Goal: Task Accomplishment & Management: Manage account settings

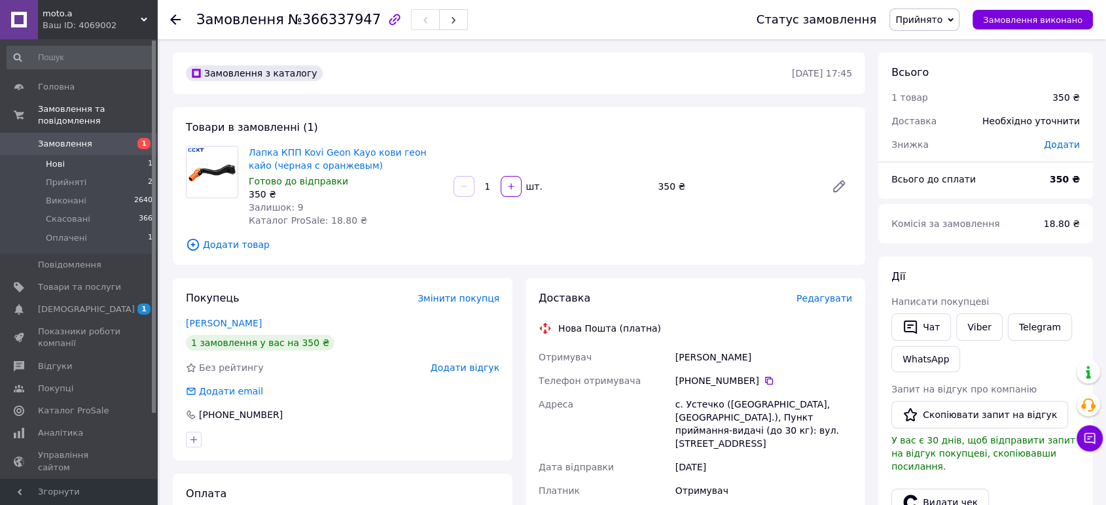
click at [68, 155] on li "Нові 1" at bounding box center [80, 164] width 160 height 18
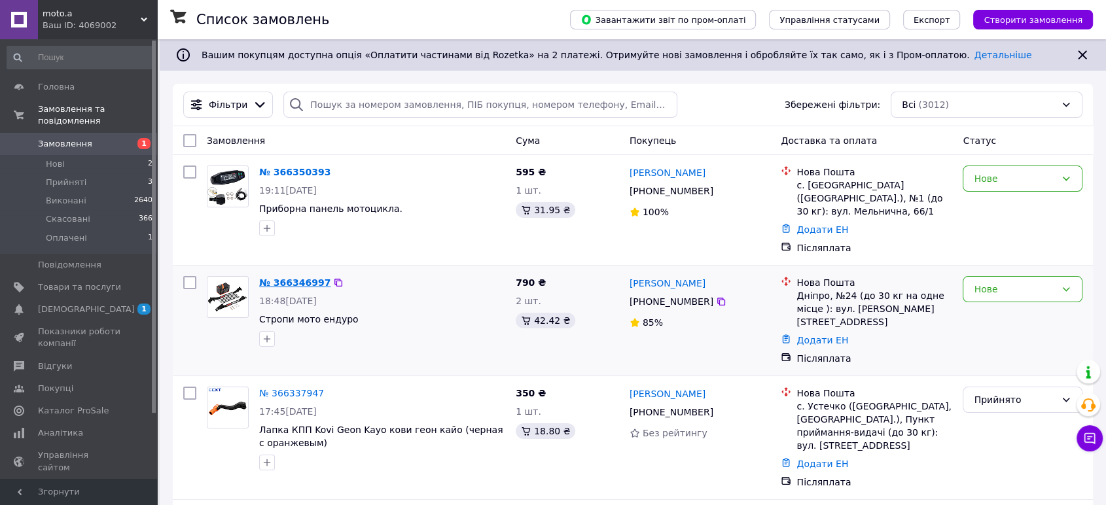
click at [291, 283] on link "№ 366346997" at bounding box center [294, 282] width 71 height 10
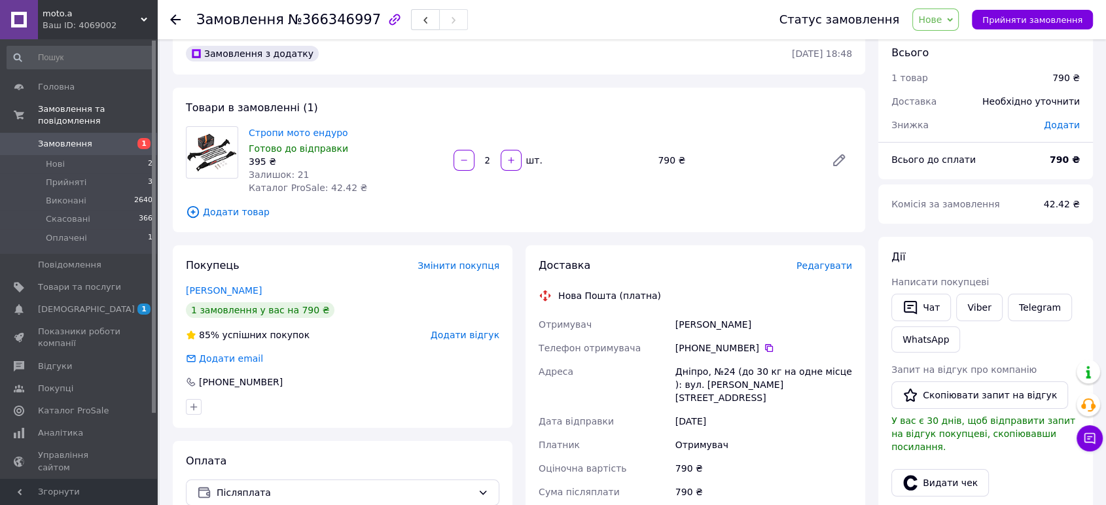
scroll to position [73, 0]
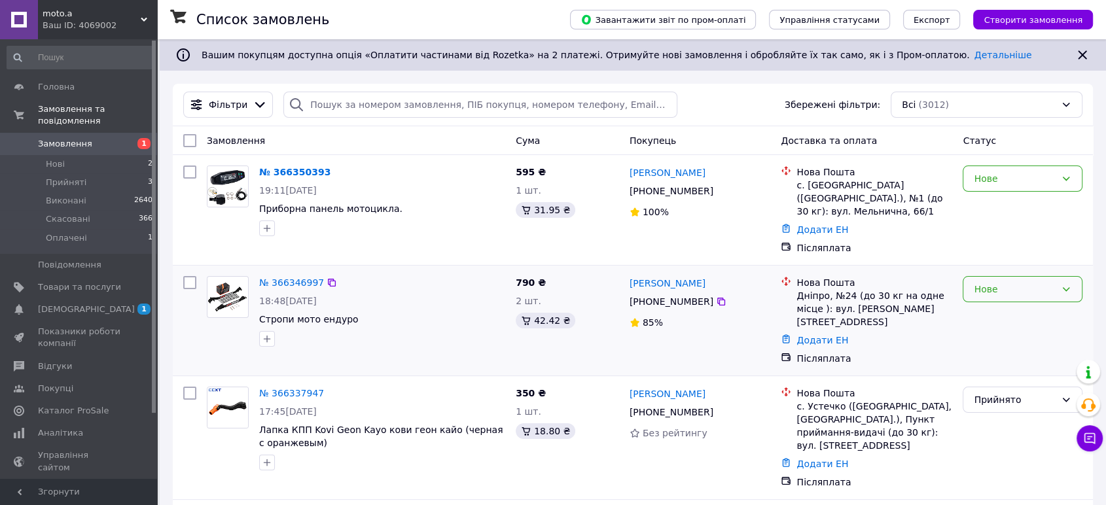
click at [1003, 293] on div "Нове" at bounding box center [1015, 289] width 82 height 14
click at [1000, 310] on li "Прийнято" at bounding box center [1022, 318] width 118 height 24
click at [1005, 179] on div "Нове" at bounding box center [1015, 178] width 82 height 14
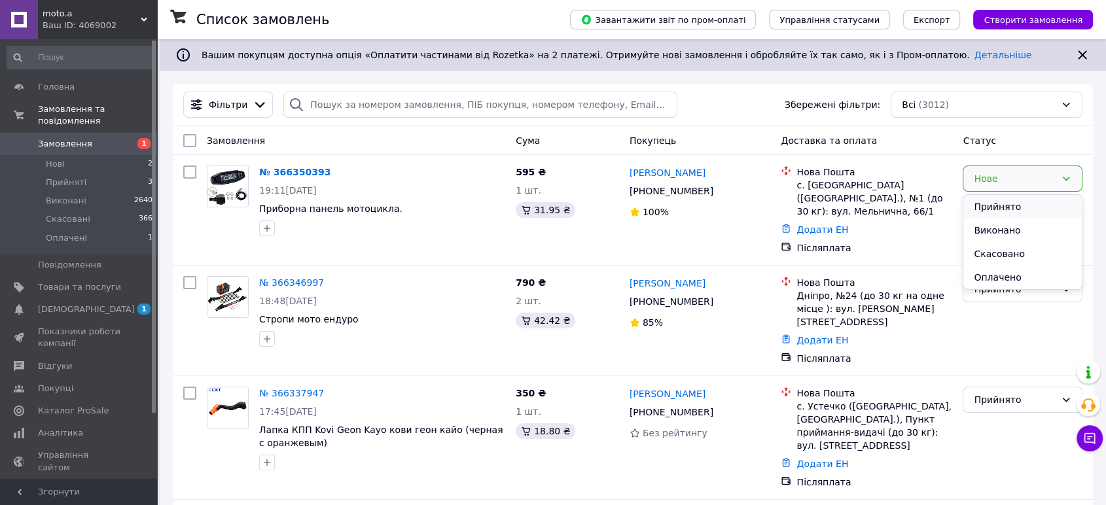
click at [1016, 205] on li "Прийнято" at bounding box center [1022, 207] width 118 height 24
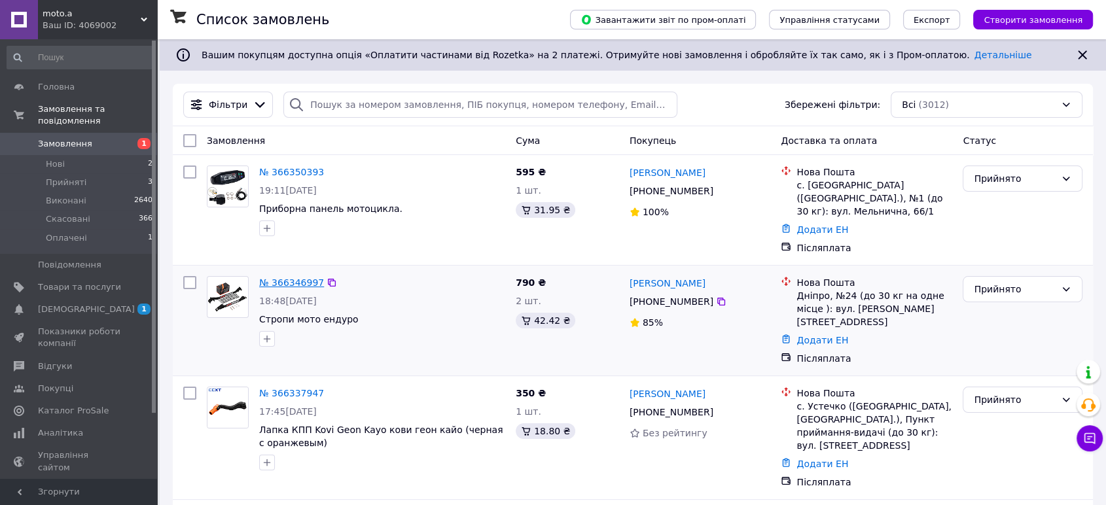
click at [285, 281] on link "№ 366346997" at bounding box center [291, 282] width 65 height 10
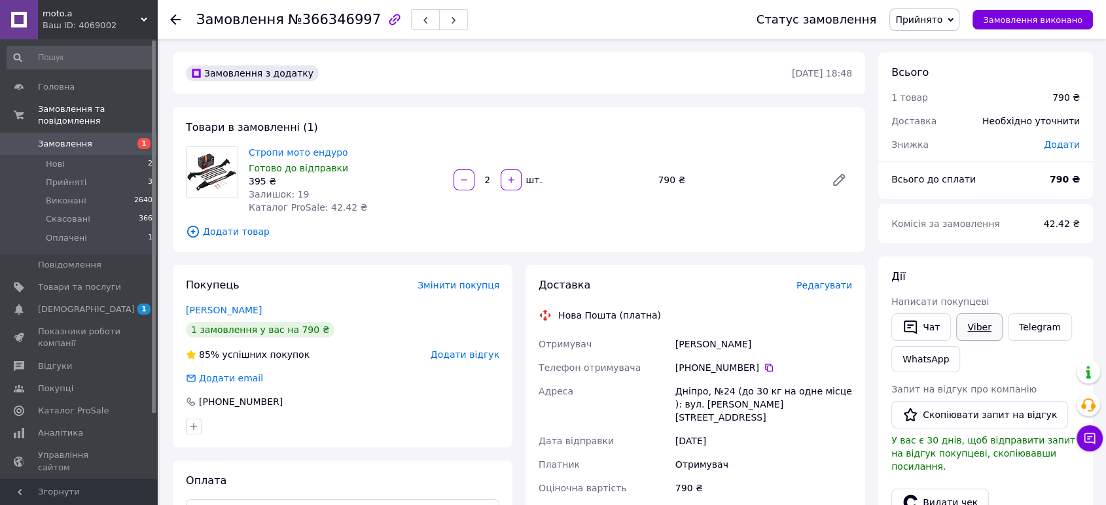
click at [973, 327] on link "Viber" at bounding box center [979, 326] width 46 height 27
click at [65, 177] on span "Прийняті" at bounding box center [66, 183] width 41 height 12
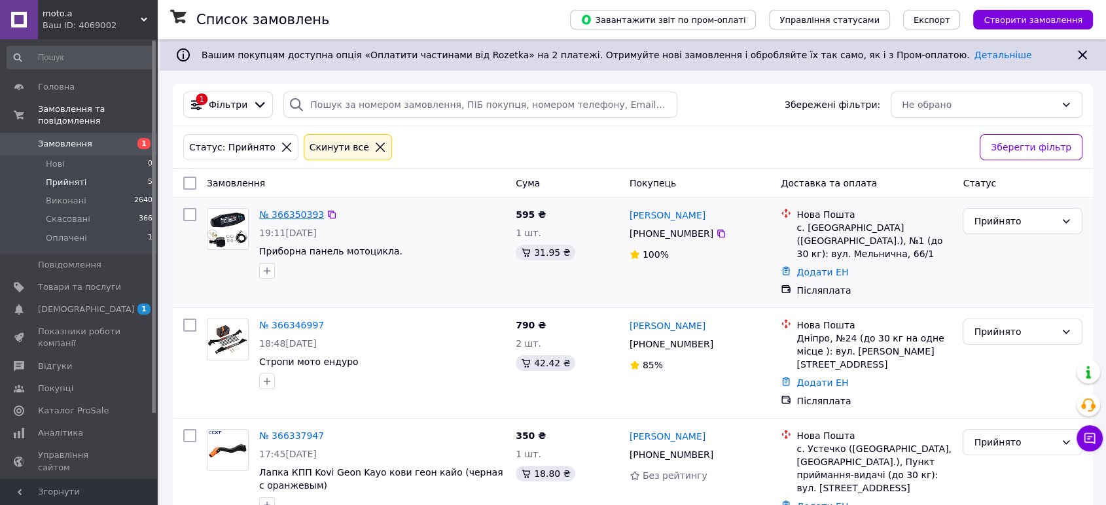
click at [277, 215] on link "№ 366350393" at bounding box center [291, 214] width 65 height 10
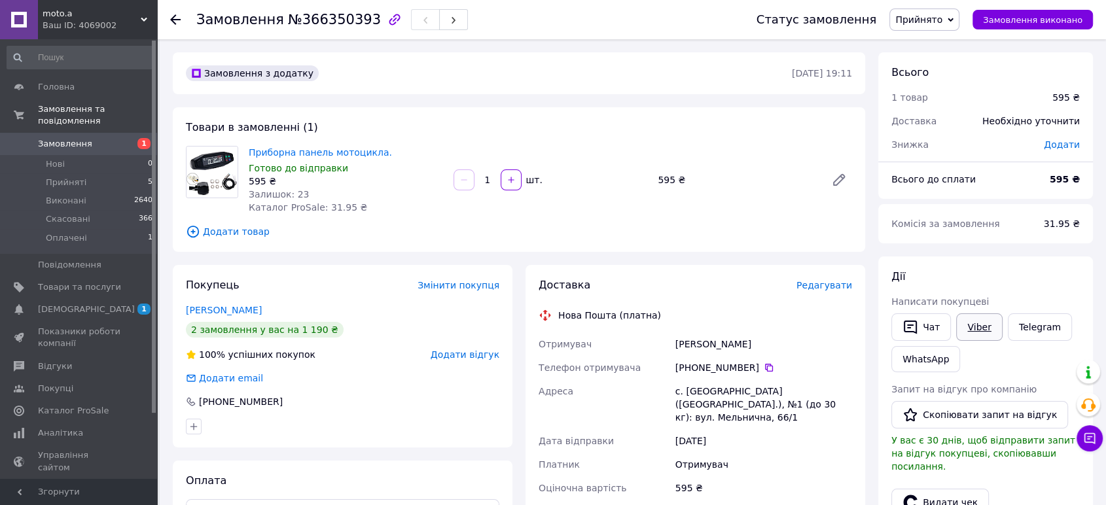
click at [978, 327] on link "Viber" at bounding box center [979, 326] width 46 height 27
click at [974, 325] on link "Viber" at bounding box center [979, 326] width 46 height 27
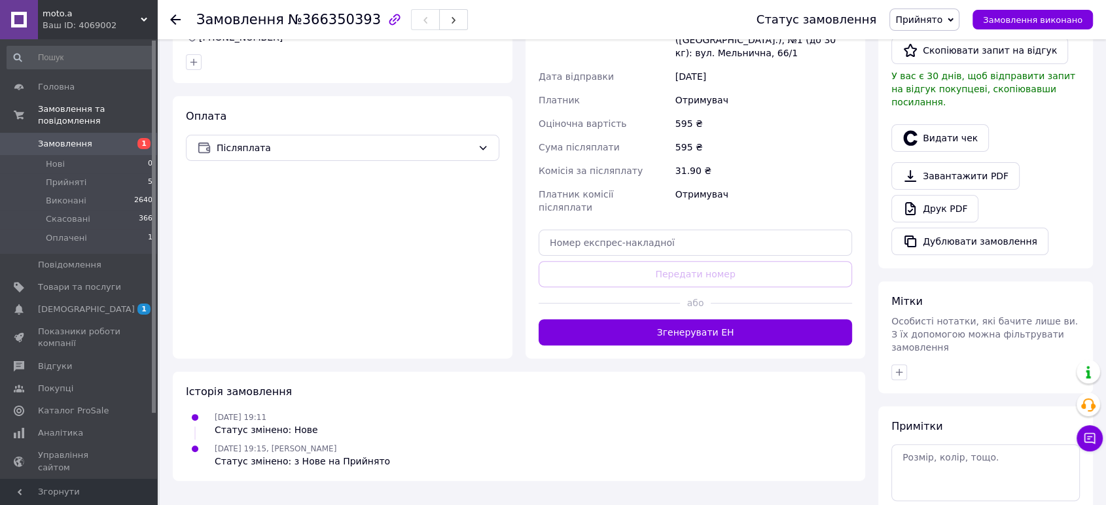
scroll to position [424, 0]
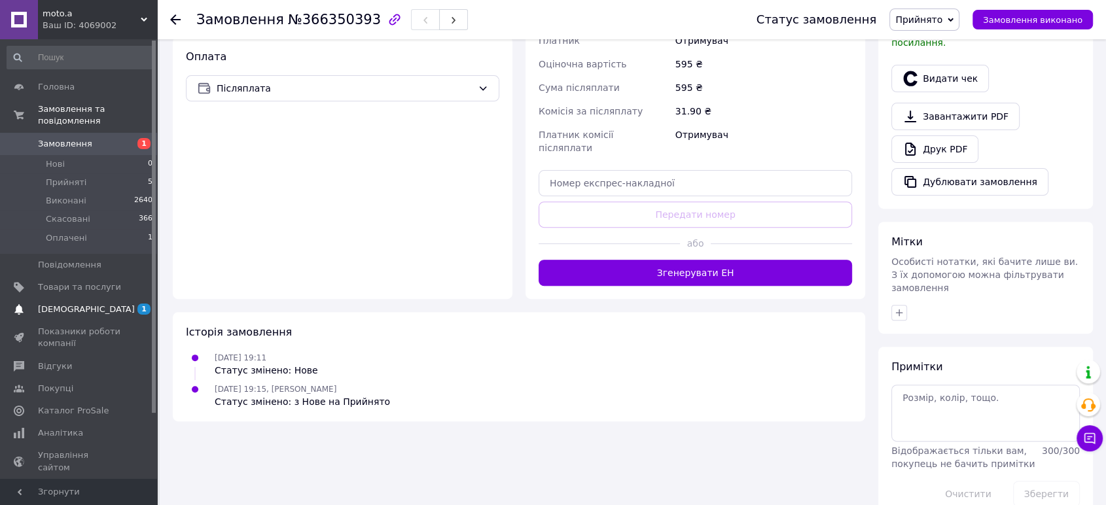
click at [67, 304] on span "[DEMOGRAPHIC_DATA]" at bounding box center [86, 310] width 97 height 12
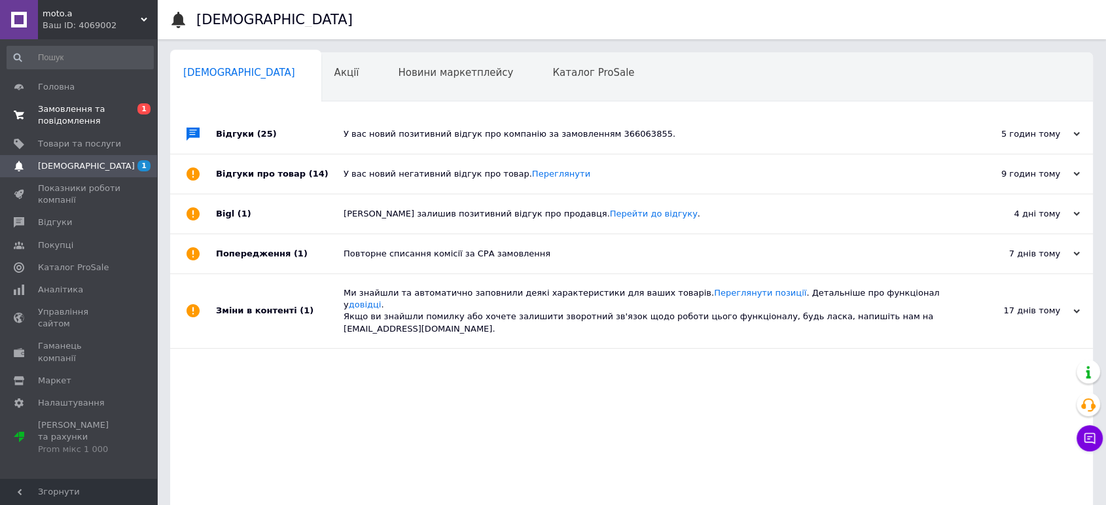
click at [61, 108] on span "Замовлення та повідомлення" at bounding box center [79, 115] width 83 height 24
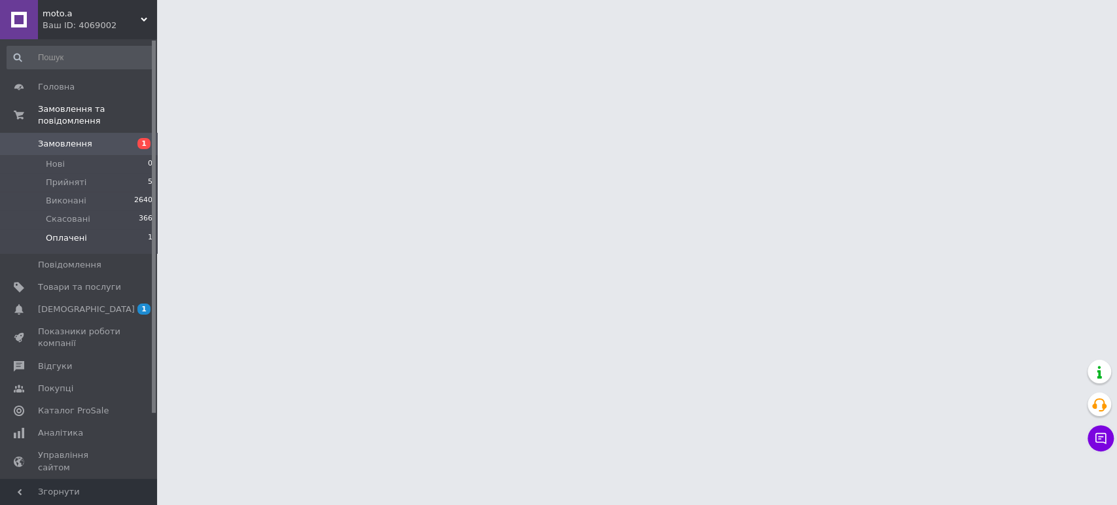
click at [73, 232] on span "Оплачені" at bounding box center [66, 238] width 41 height 12
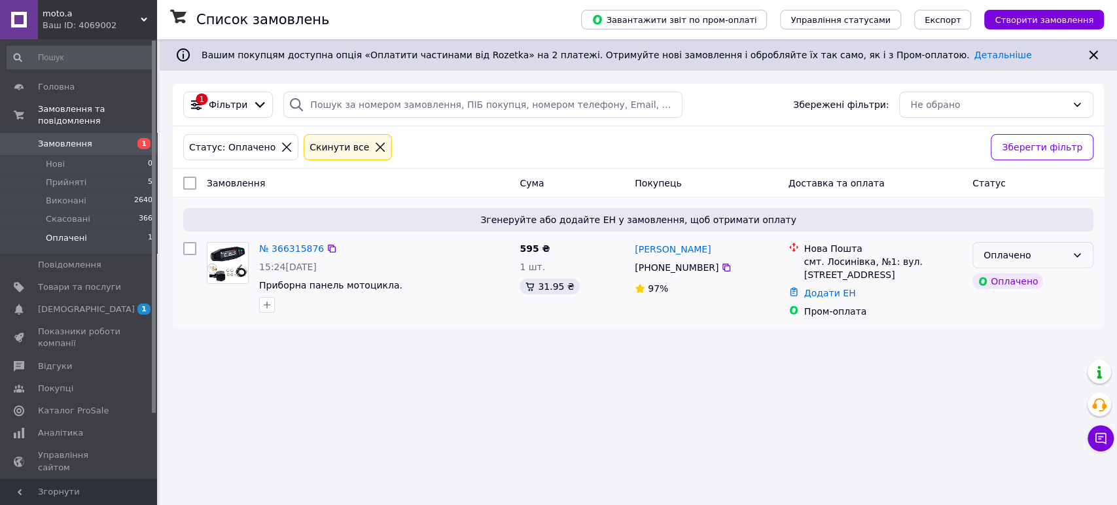
click at [1062, 255] on div "Оплачено" at bounding box center [1025, 255] width 83 height 14
click at [1060, 278] on li "Прийнято" at bounding box center [1033, 284] width 120 height 24
click at [280, 249] on link "№ 366315876" at bounding box center [291, 248] width 65 height 10
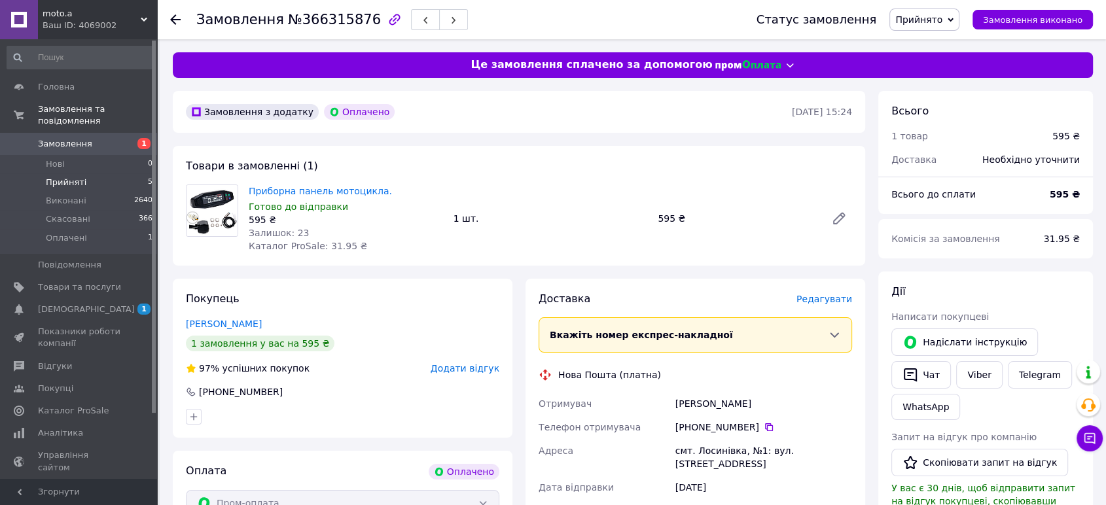
click at [70, 177] on span "Прийняті" at bounding box center [66, 183] width 41 height 12
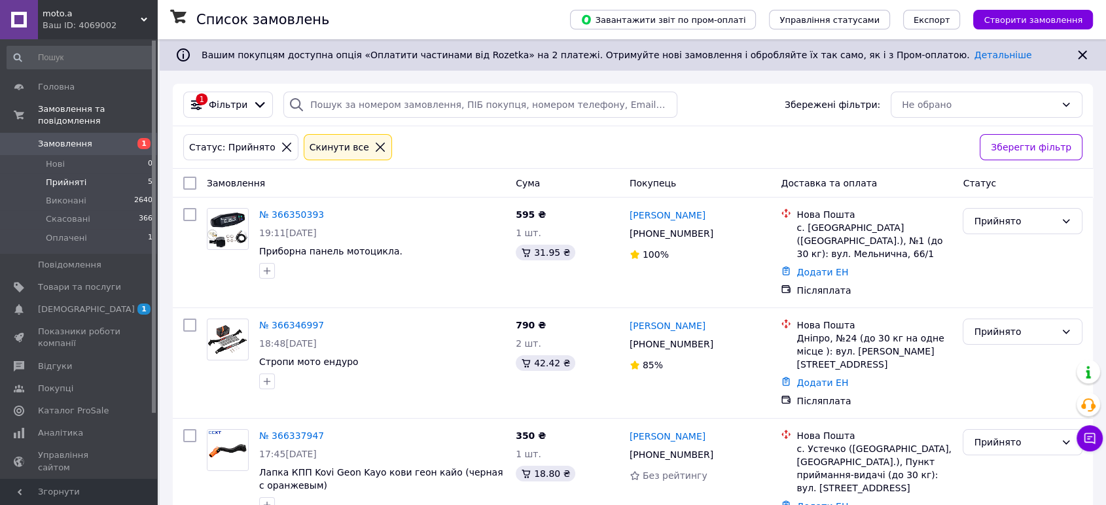
click at [69, 177] on span "Прийняті" at bounding box center [66, 183] width 41 height 12
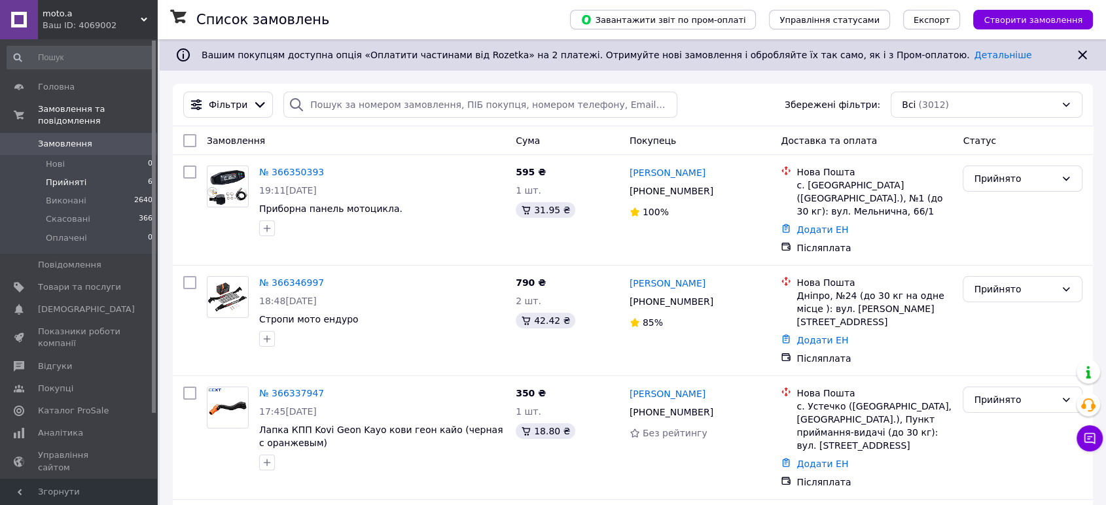
click at [66, 177] on span "Прийняті" at bounding box center [66, 183] width 41 height 12
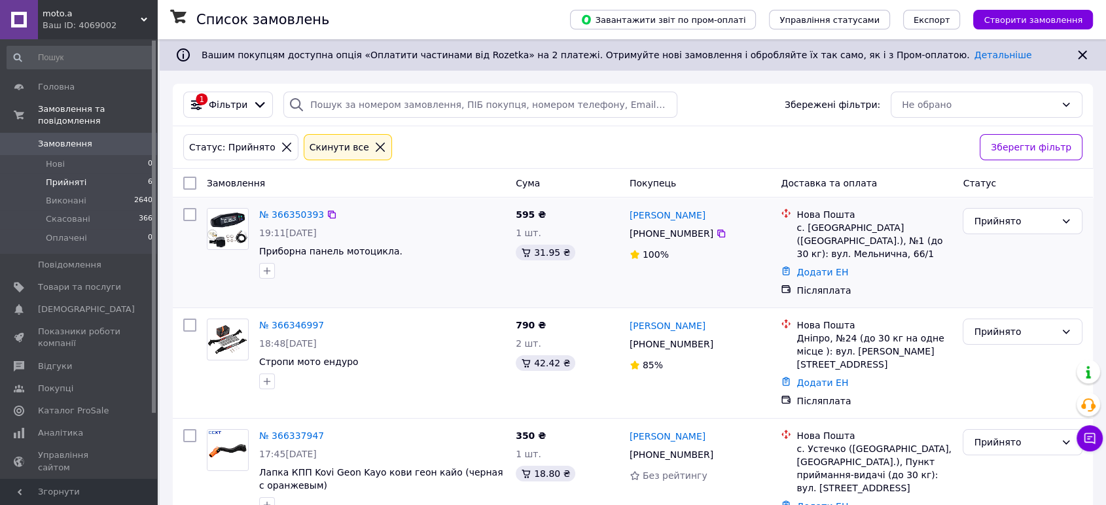
click at [287, 222] on div "№ 366350393" at bounding box center [291, 215] width 67 height 16
click at [79, 177] on span "Прийняті" at bounding box center [66, 183] width 41 height 12
click at [64, 155] on li "Нові 0" at bounding box center [80, 164] width 160 height 18
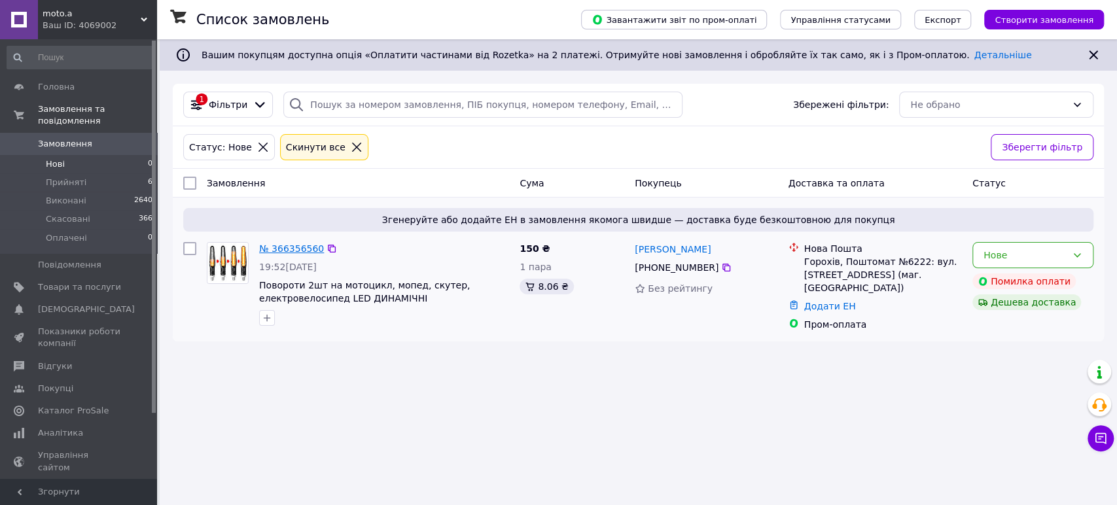
click at [292, 244] on link "№ 366356560" at bounding box center [291, 248] width 65 height 10
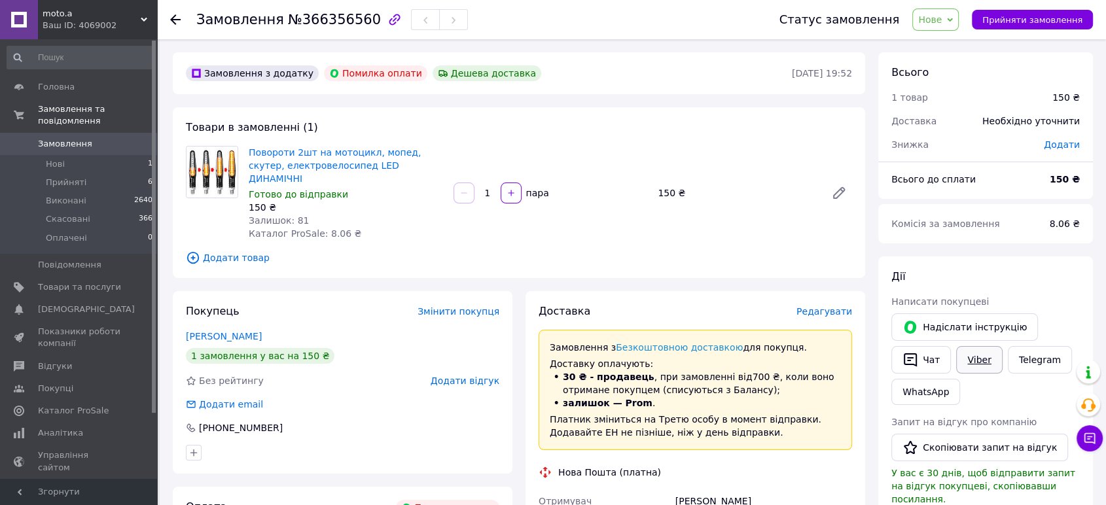
click at [978, 365] on link "Viber" at bounding box center [979, 359] width 46 height 27
click at [56, 158] on span "Нові" at bounding box center [55, 164] width 19 height 12
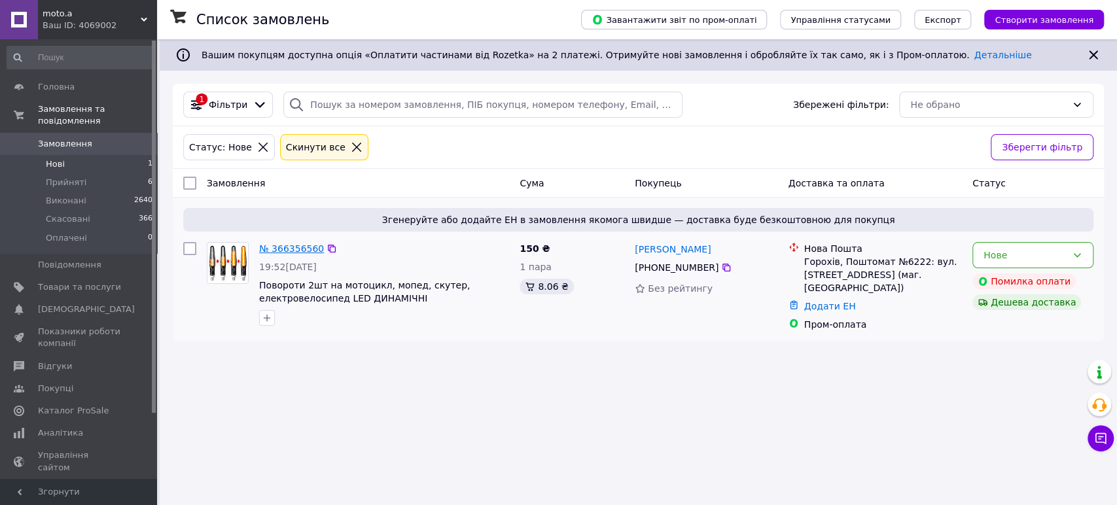
click at [293, 247] on link "№ 366356560" at bounding box center [291, 248] width 65 height 10
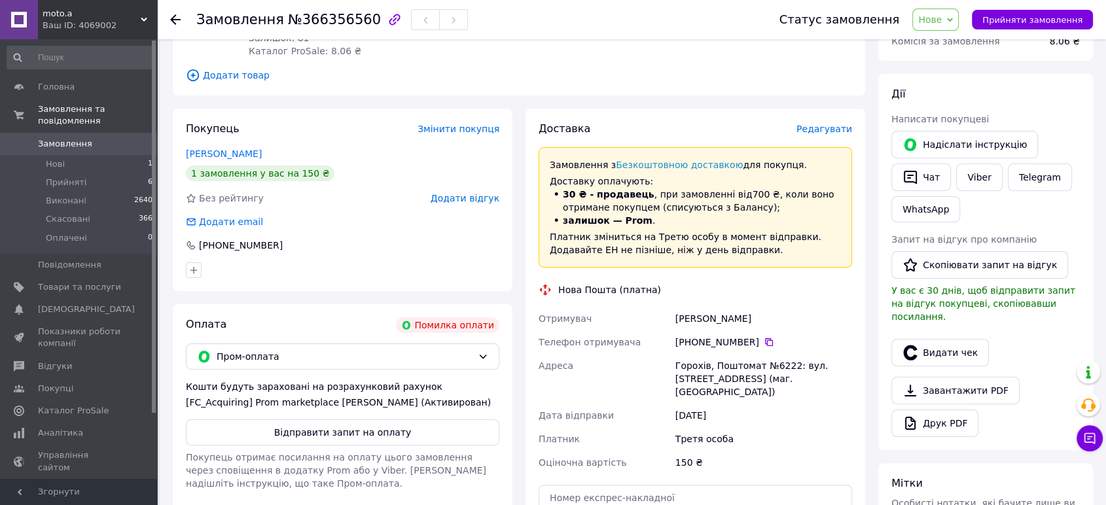
scroll to position [145, 0]
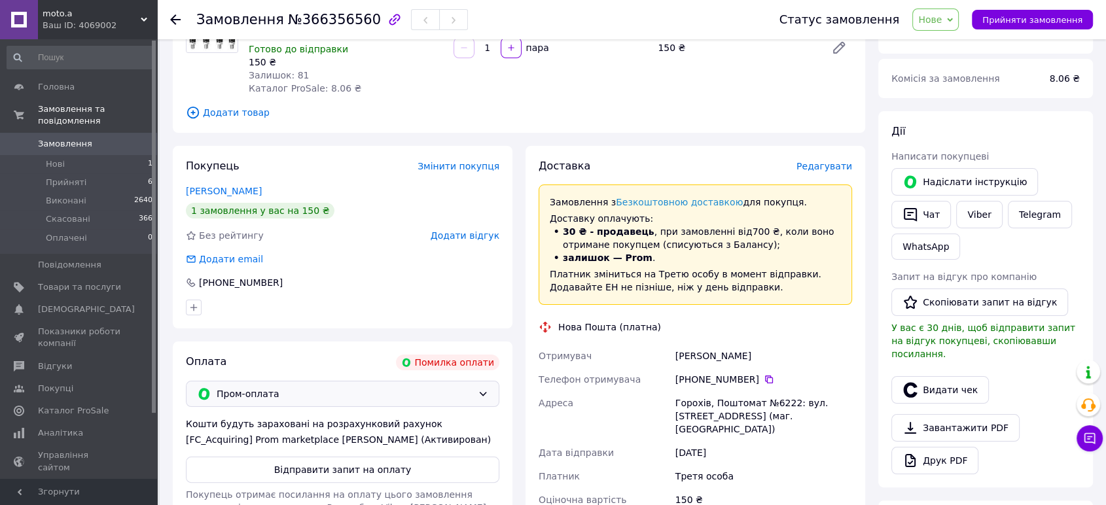
click at [450, 387] on span "Пром-оплата" at bounding box center [345, 394] width 256 height 14
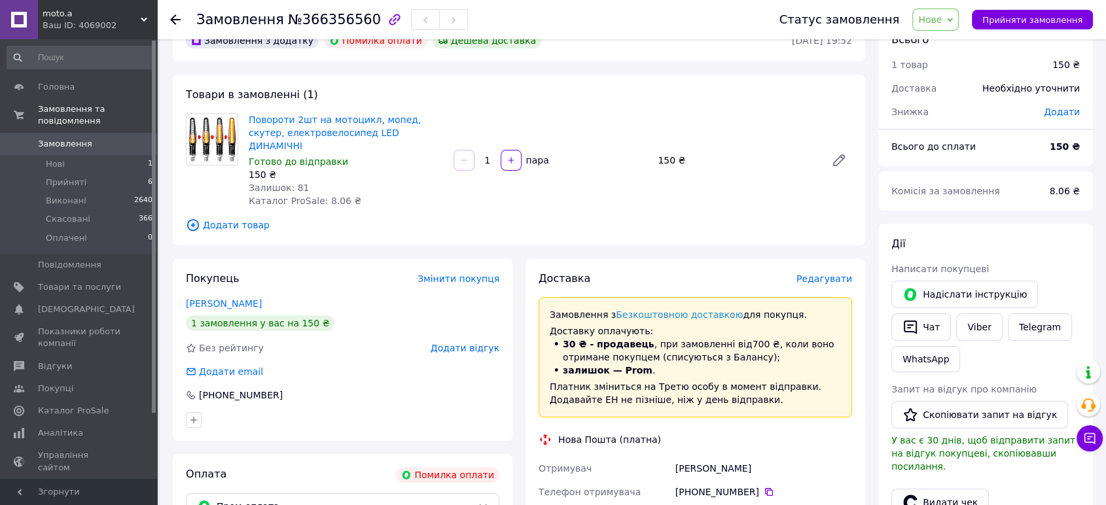
scroll to position [0, 0]
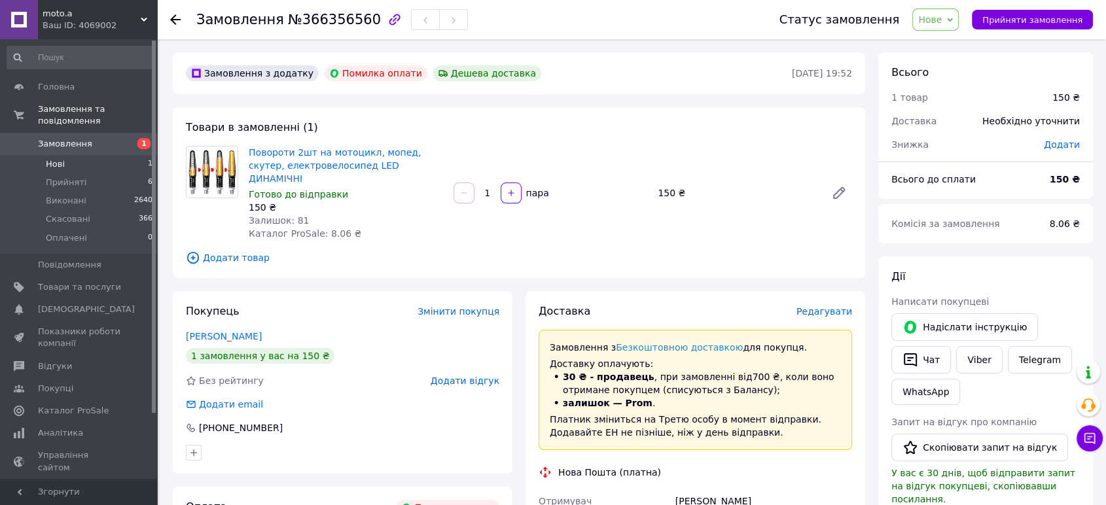
click at [67, 155] on li "Нові 1" at bounding box center [80, 164] width 160 height 18
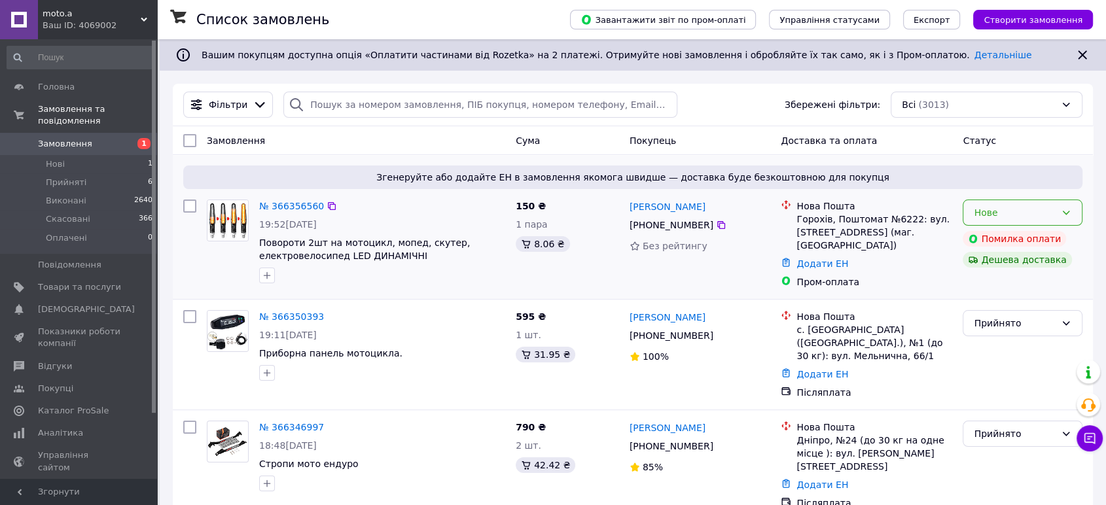
click at [1018, 209] on div "Нове" at bounding box center [1015, 212] width 82 height 14
click at [1012, 285] on li "Скасовано" at bounding box center [1022, 288] width 118 height 24
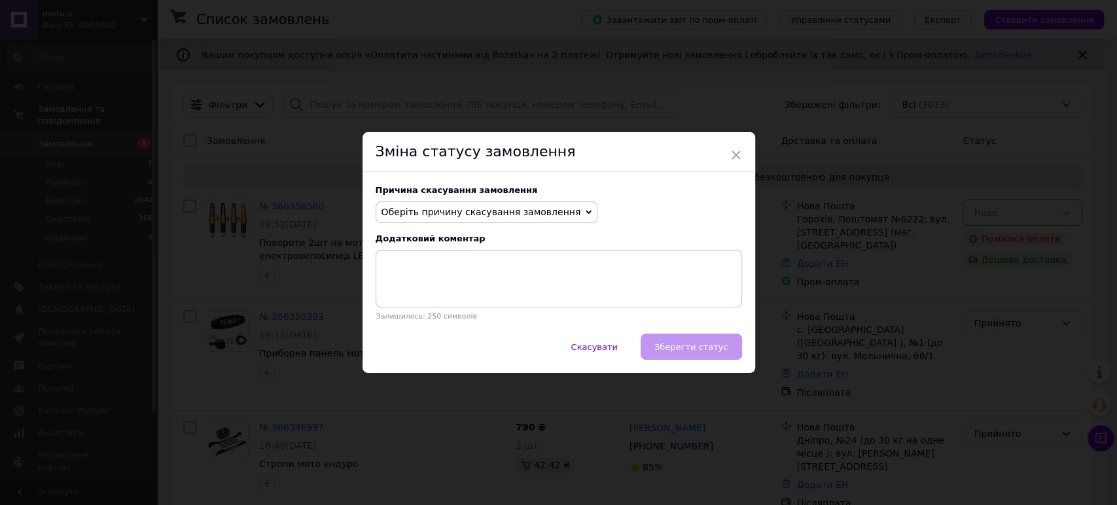
click at [476, 216] on span "Оберіть причину скасування замовлення" at bounding box center [482, 212] width 200 height 10
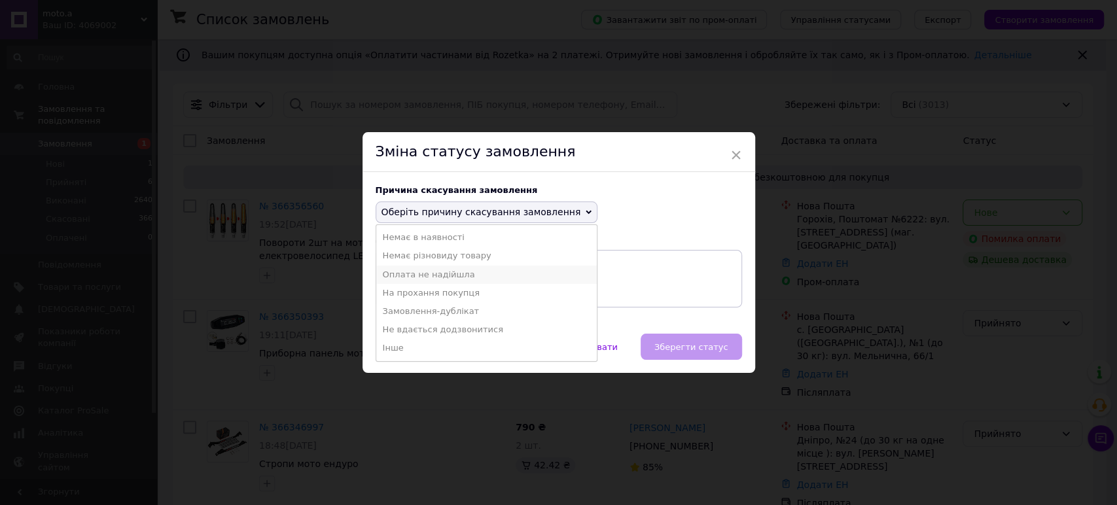
click at [431, 276] on li "Оплата не надійшла" at bounding box center [486, 275] width 221 height 18
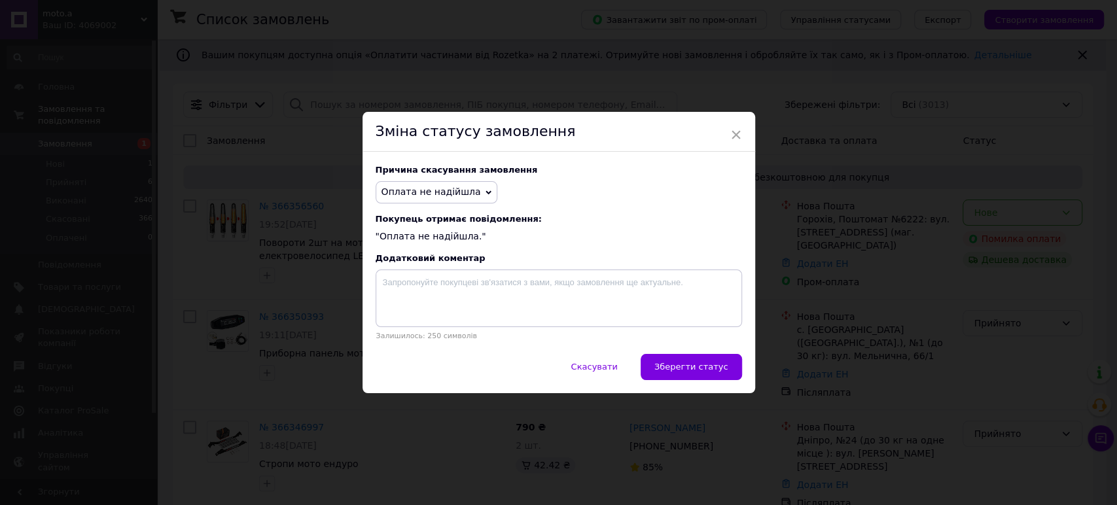
drag, startPoint x: 687, startPoint y: 369, endPoint x: 682, endPoint y: 362, distance: 8.9
click at [688, 368] on span "Зберегти статус" at bounding box center [691, 367] width 74 height 10
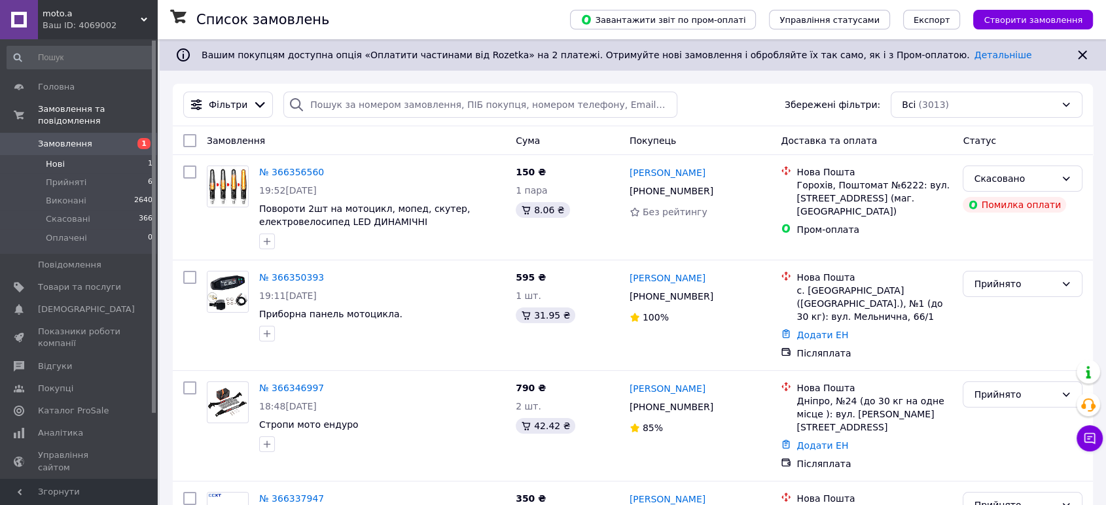
click at [79, 157] on li "Нові 1" at bounding box center [80, 164] width 160 height 18
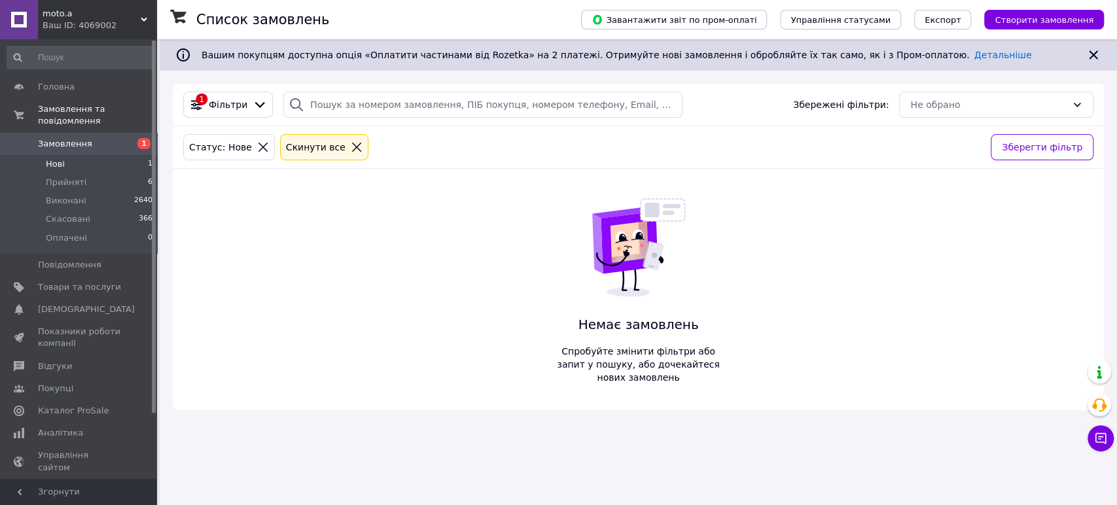
click at [48, 158] on span "Нові" at bounding box center [55, 164] width 19 height 12
click at [52, 158] on span "Нові" at bounding box center [55, 164] width 19 height 12
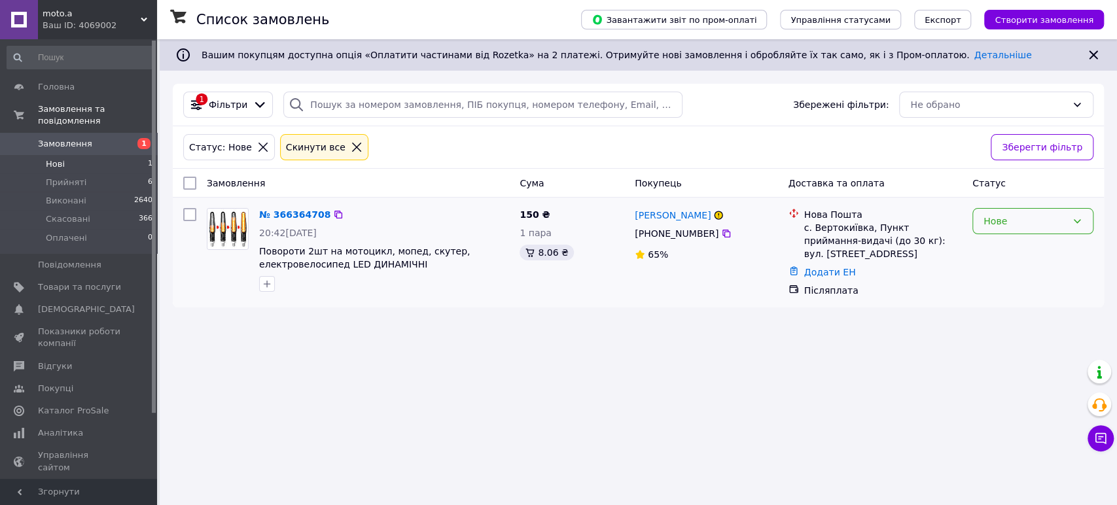
click at [1026, 216] on div "Нове" at bounding box center [1025, 221] width 83 height 14
click at [1012, 249] on li "Прийнято" at bounding box center [1033, 250] width 120 height 24
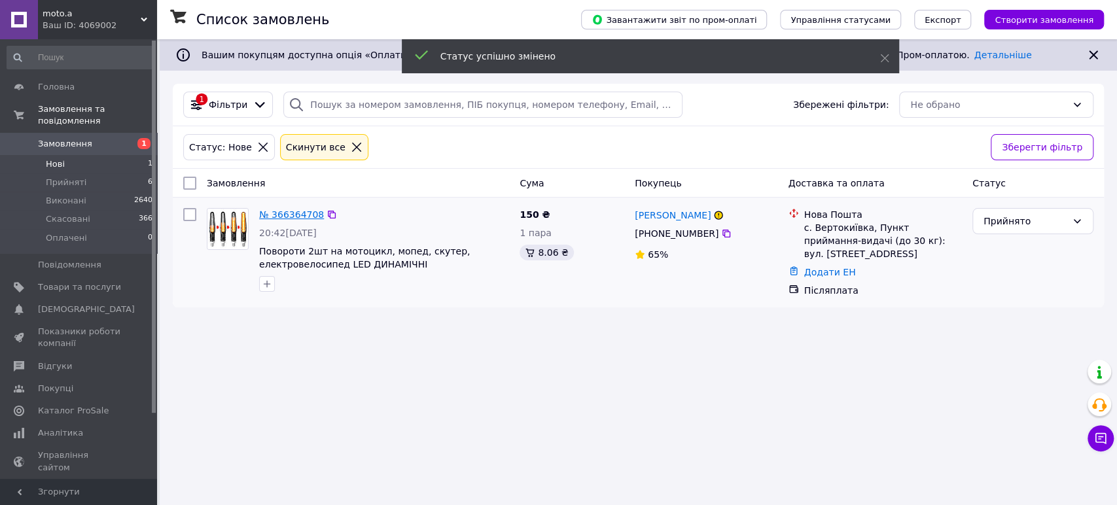
click at [287, 215] on link "№ 366364708" at bounding box center [291, 214] width 65 height 10
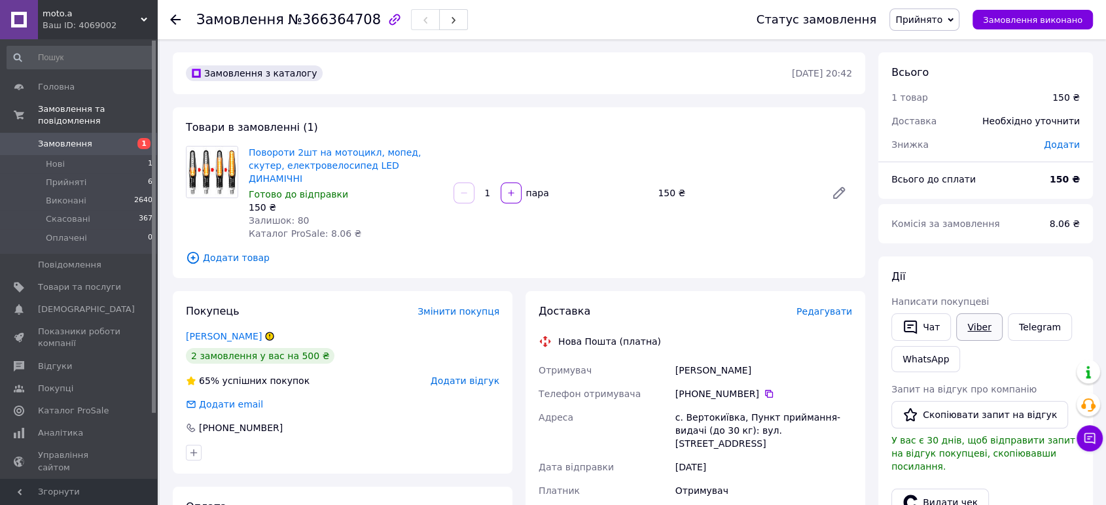
click at [986, 334] on link "Viber" at bounding box center [979, 326] width 46 height 27
click at [55, 158] on span "Нові" at bounding box center [55, 164] width 19 height 12
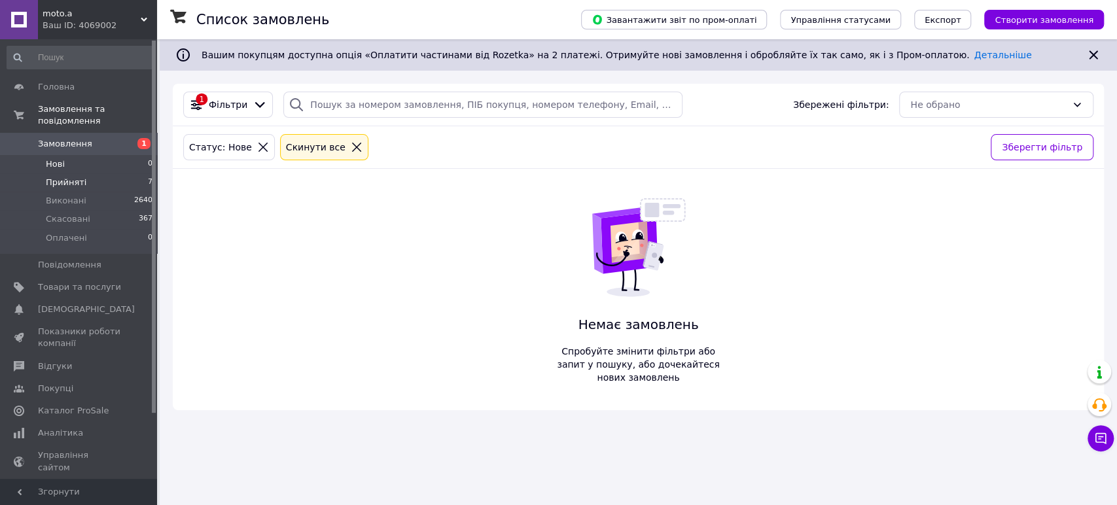
click at [69, 177] on span "Прийняті" at bounding box center [66, 183] width 41 height 12
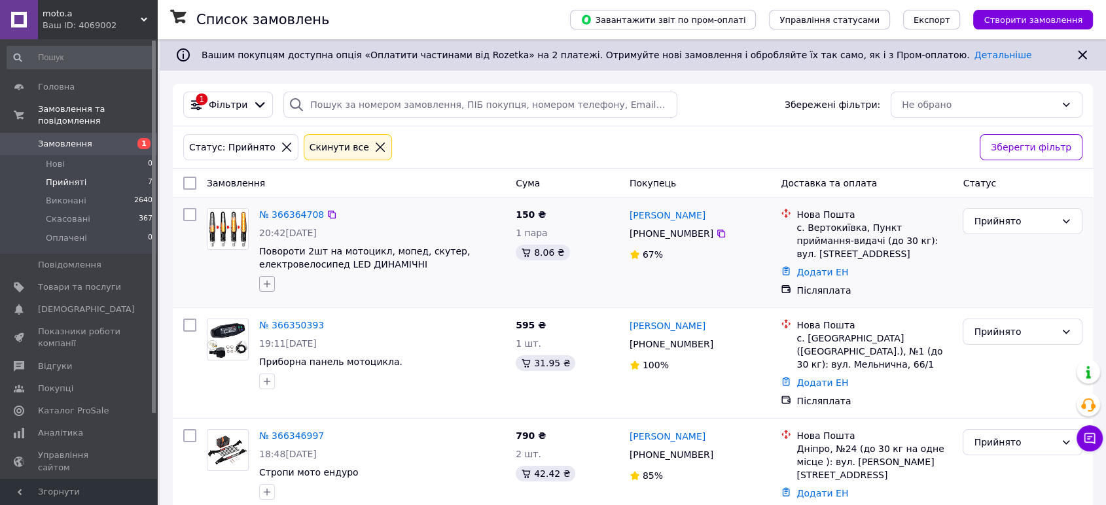
click at [270, 287] on icon "button" at bounding box center [267, 284] width 10 height 10
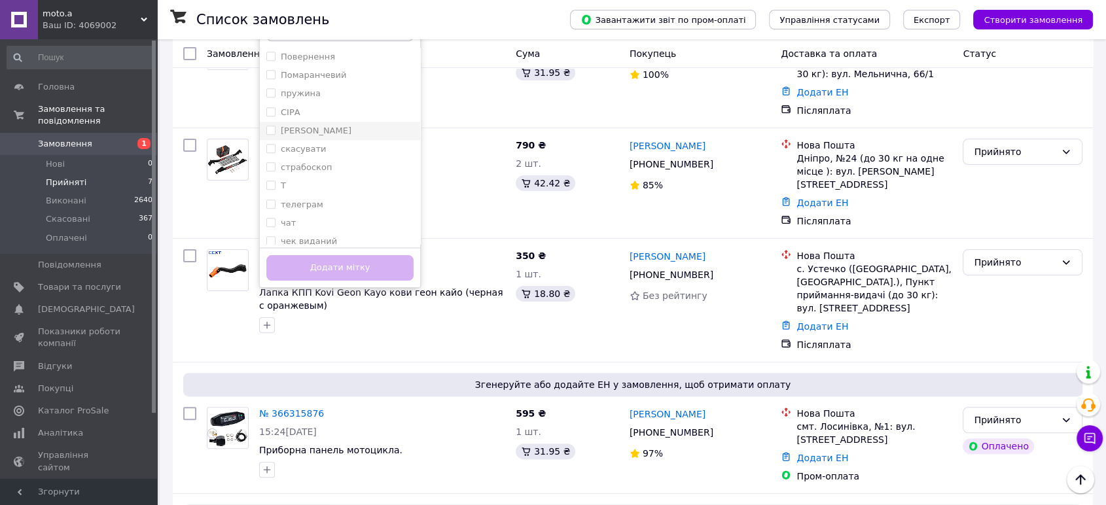
scroll to position [937, 0]
click at [272, 122] on input "Т" at bounding box center [270, 122] width 9 height 9
checkbox input "true"
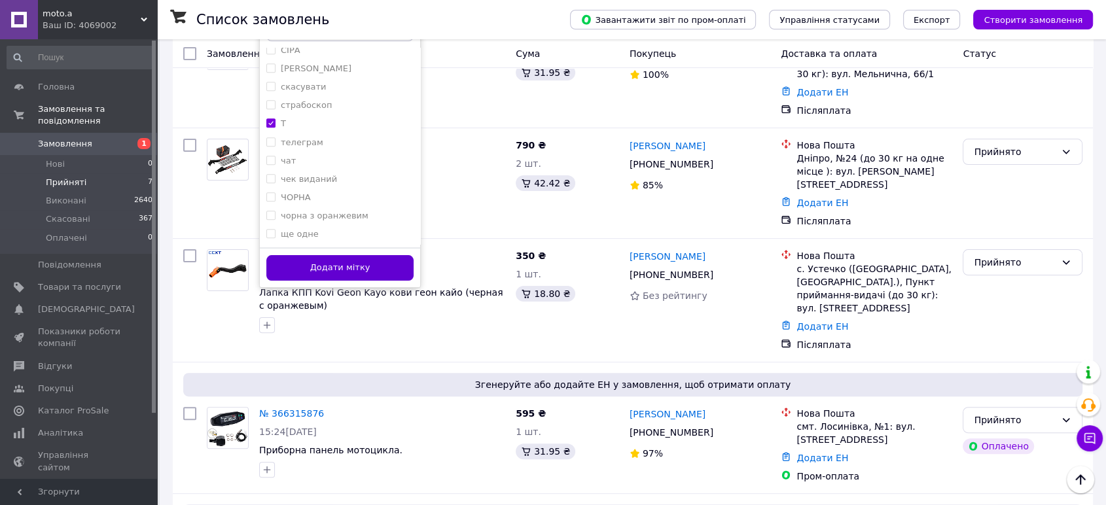
click at [367, 268] on button "Додати мітку" at bounding box center [339, 268] width 147 height 26
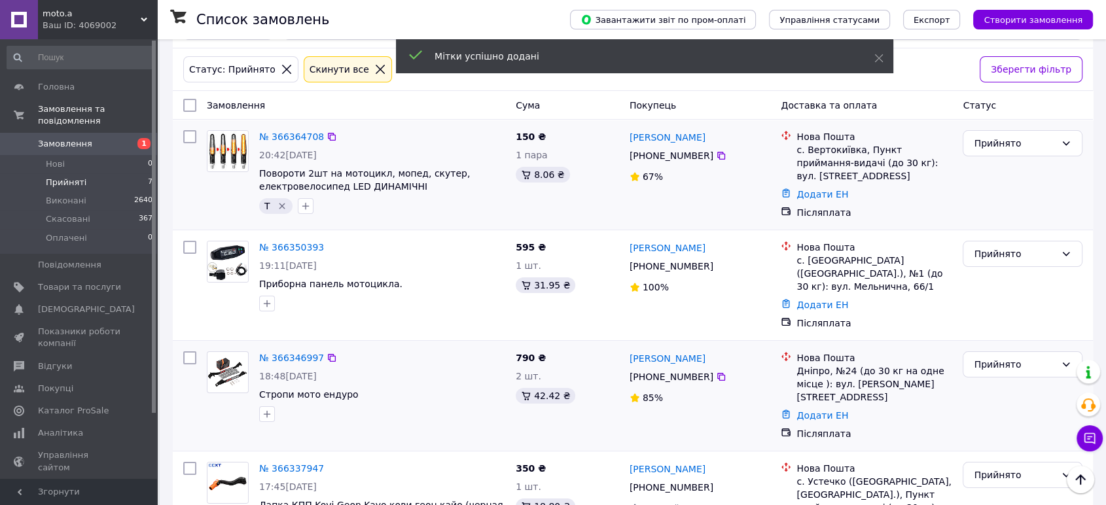
scroll to position [0, 0]
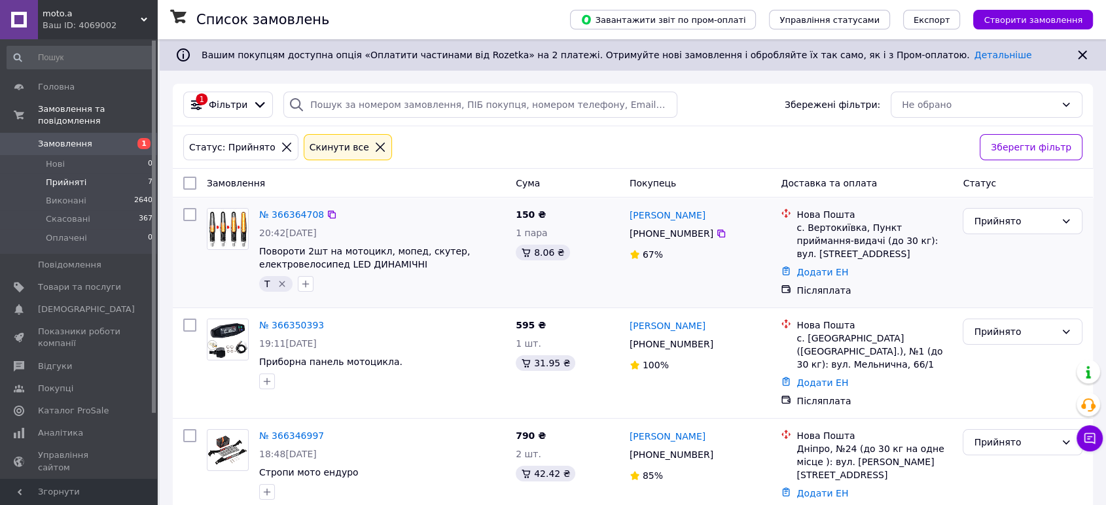
click at [67, 177] on span "Прийняті" at bounding box center [66, 183] width 41 height 12
click at [63, 177] on span "Прийняті" at bounding box center [66, 183] width 41 height 12
